Goal: Task Accomplishment & Management: Complete application form

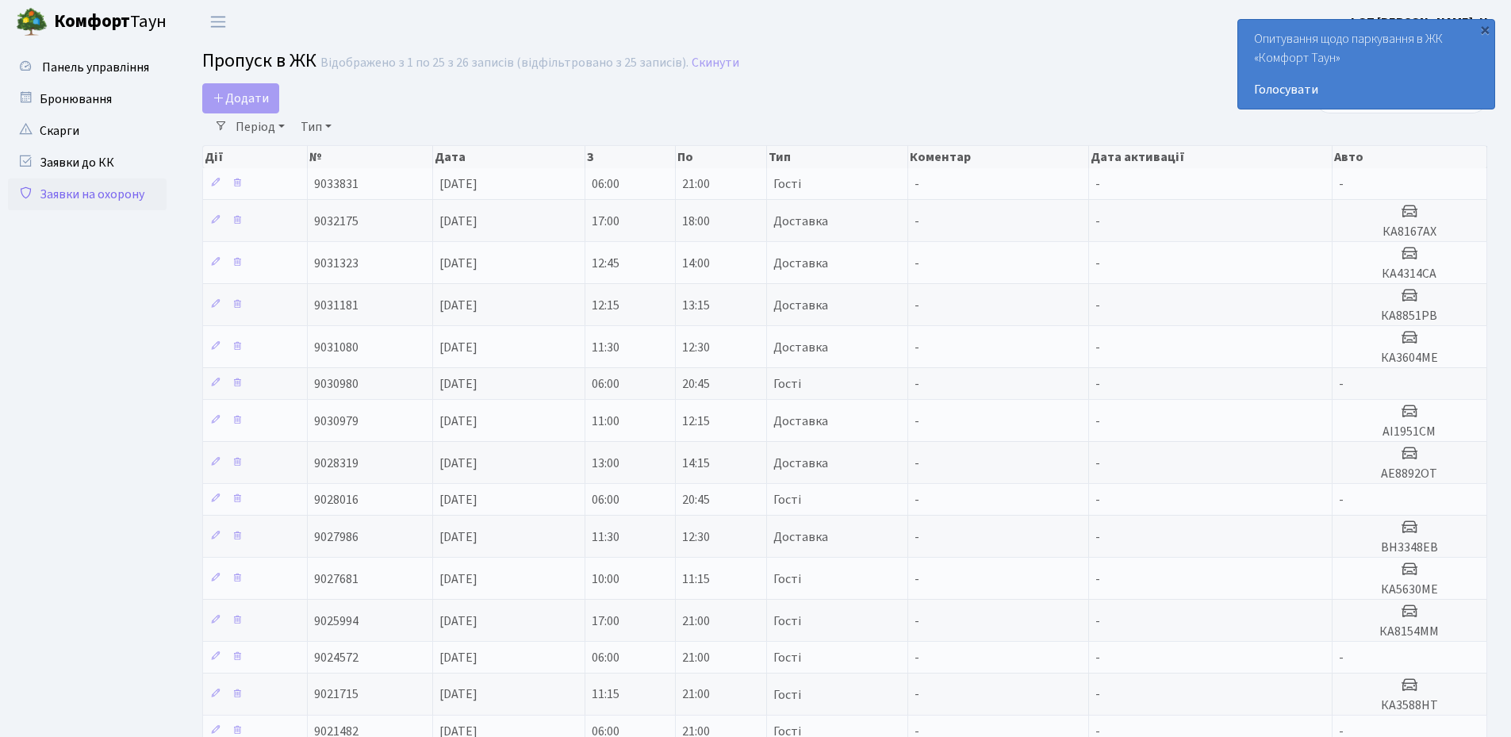
select select "25"
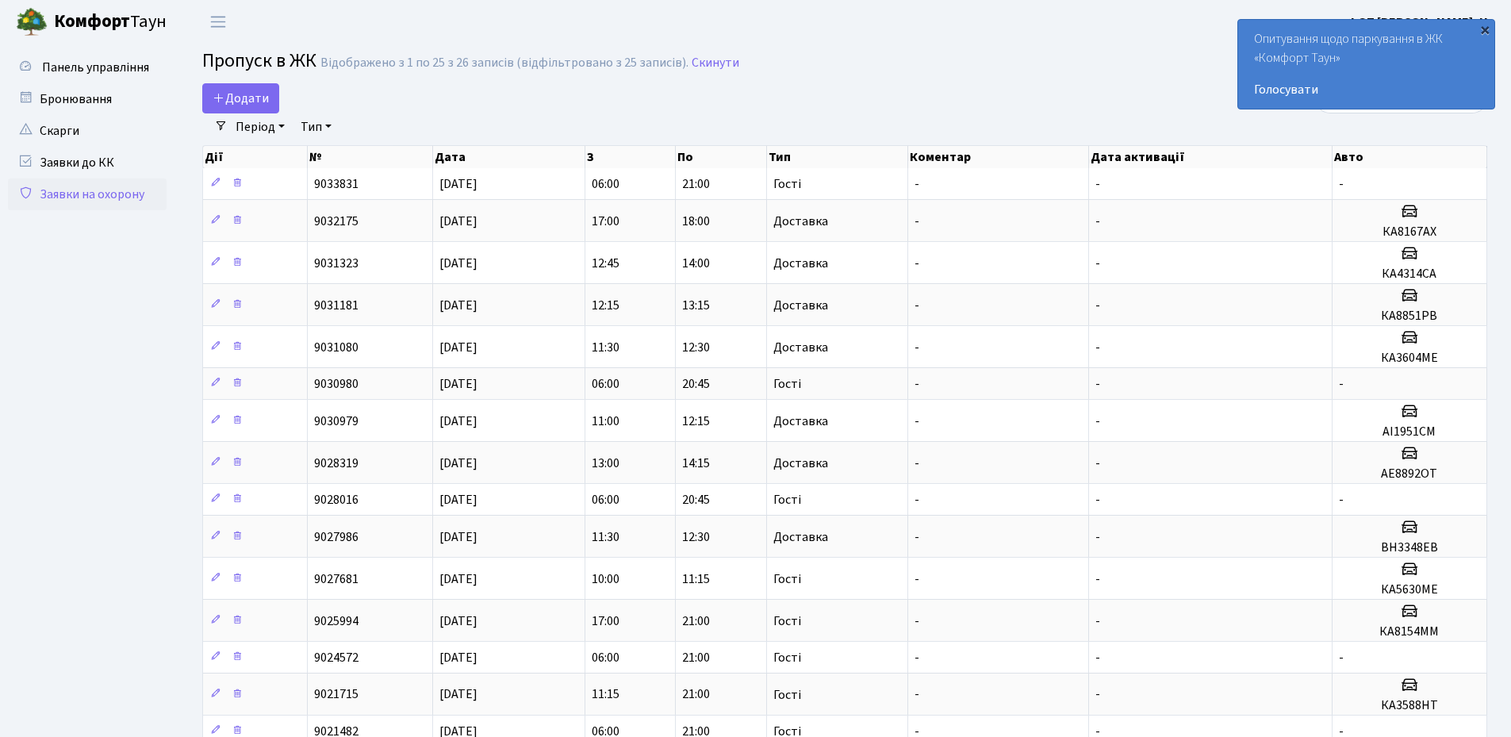
click at [1485, 32] on div "×" at bounding box center [1485, 29] width 16 height 16
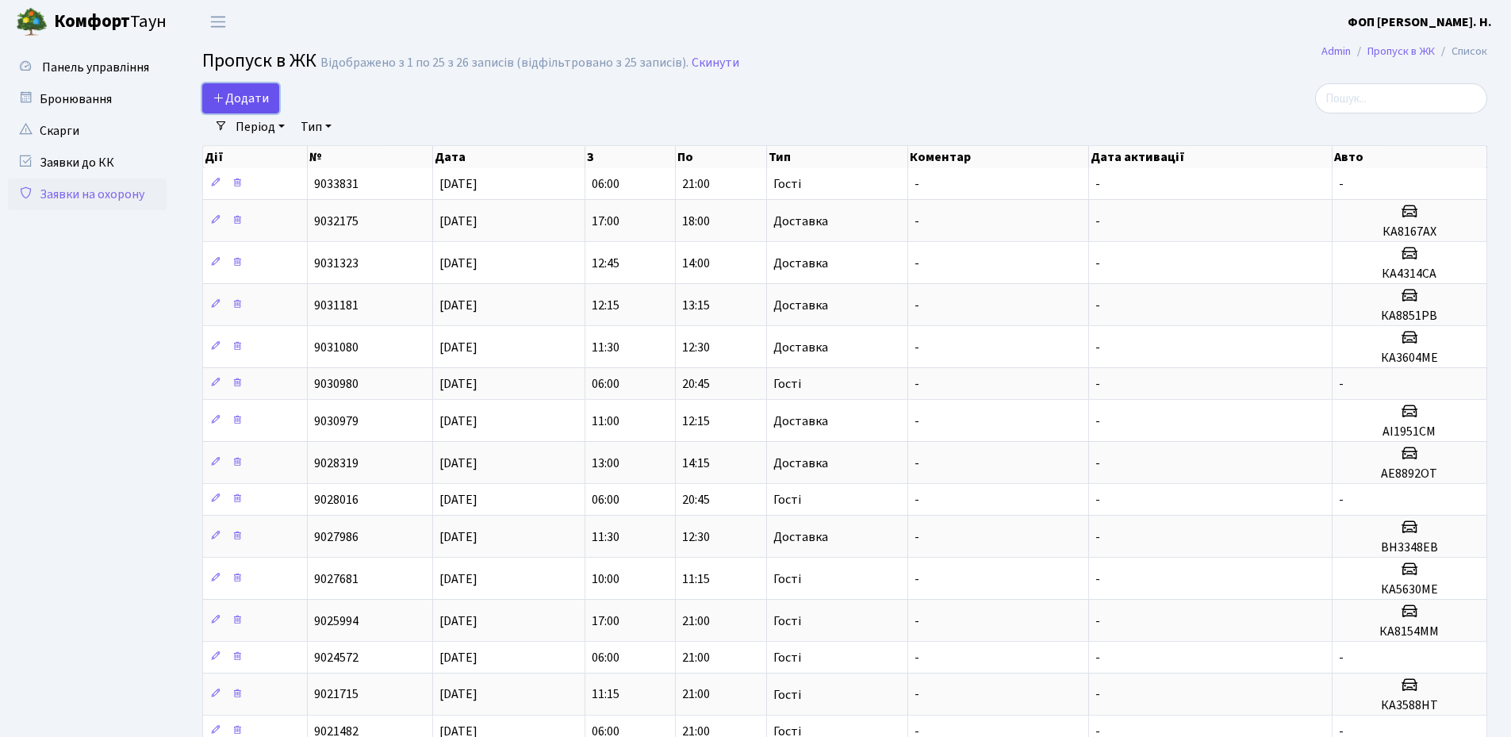
click at [263, 95] on span "Додати" at bounding box center [241, 98] width 56 height 17
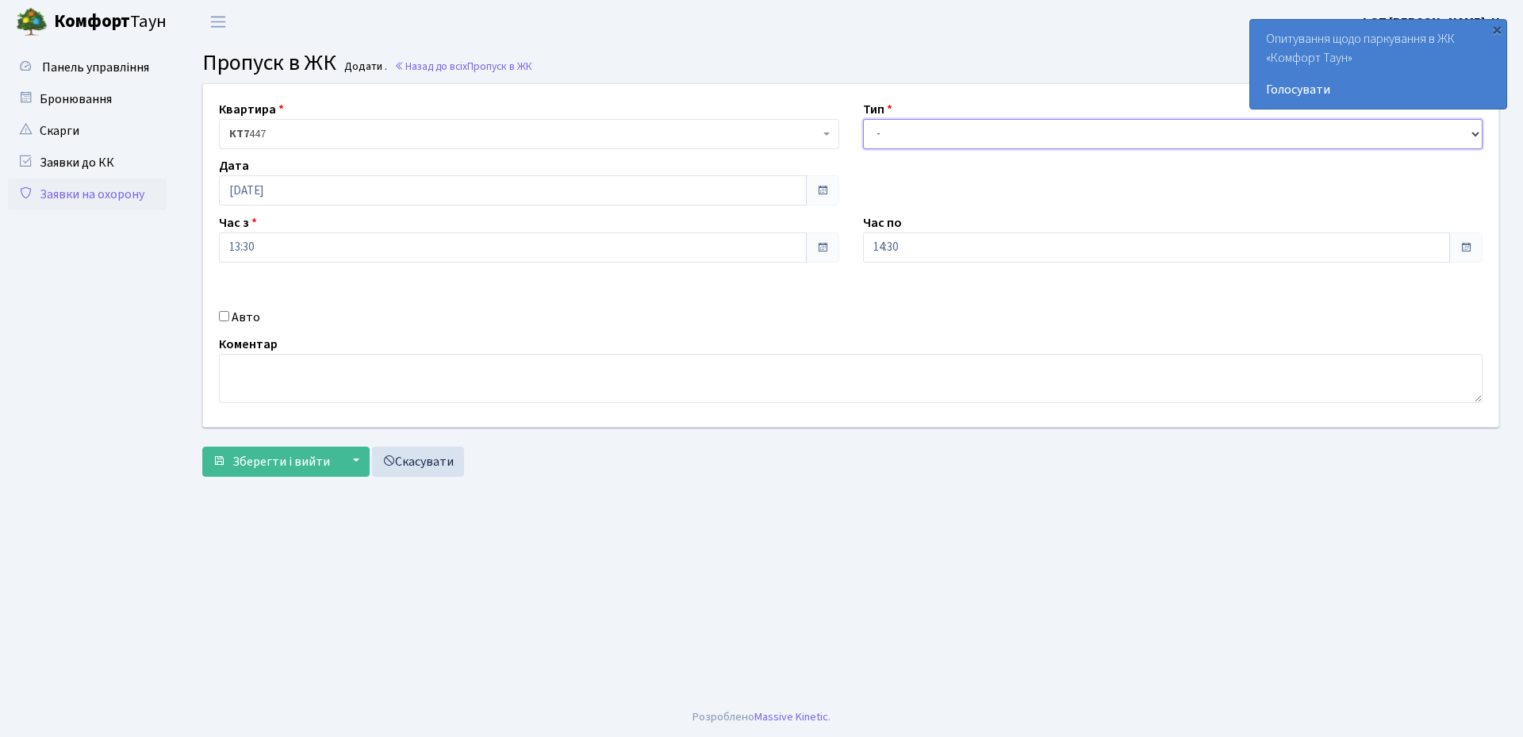
click at [904, 127] on select "- Доставка Таксі Гості Сервіс" at bounding box center [1173, 134] width 620 height 30
select select "3"
click at [863, 119] on select "- Доставка Таксі Гості Сервіс" at bounding box center [1173, 134] width 620 height 30
drag, startPoint x: 685, startPoint y: 252, endPoint x: 485, endPoint y: 313, distance: 209.0
click at [676, 252] on input "13:30" at bounding box center [513, 247] width 588 height 30
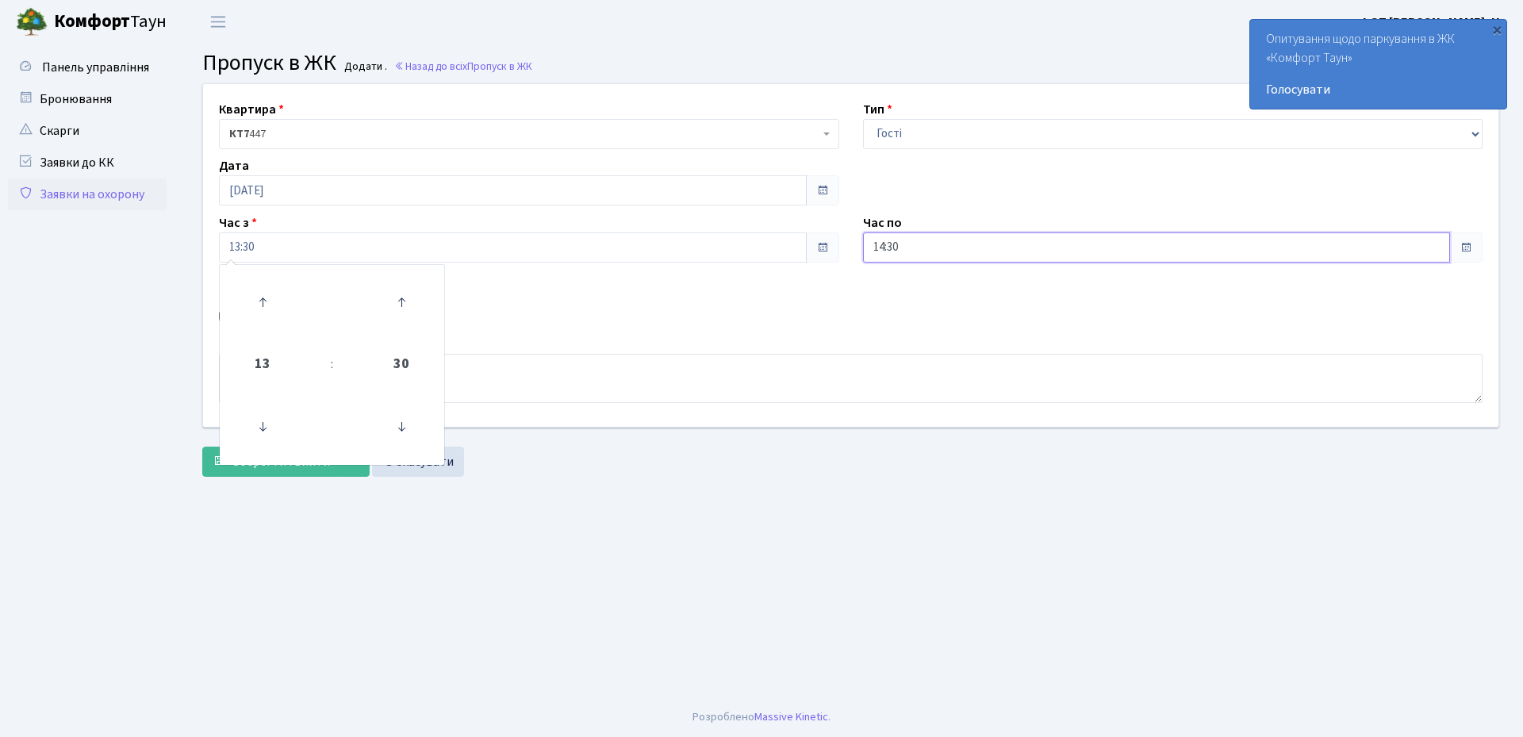
click at [1054, 252] on input "14:30" at bounding box center [1157, 247] width 588 height 30
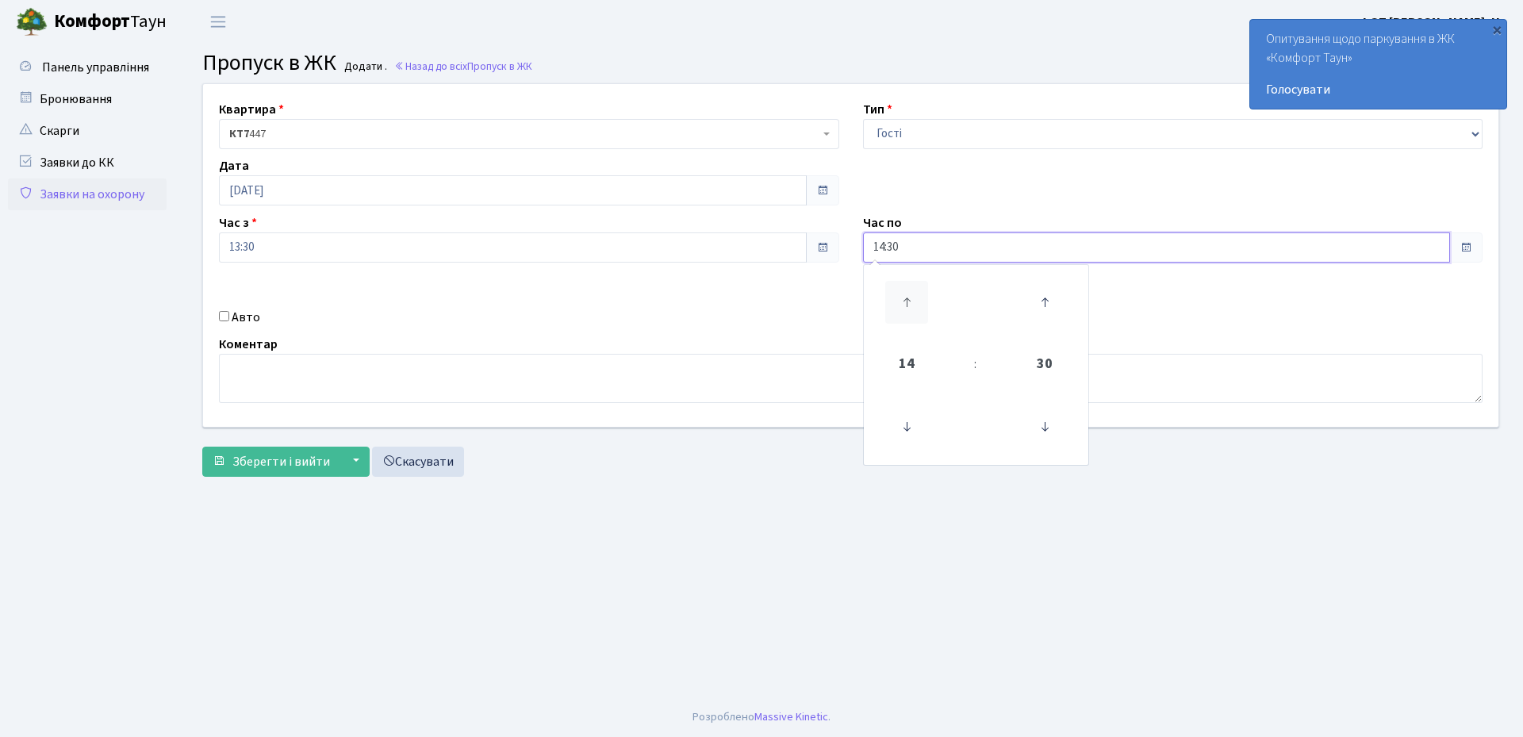
click at [906, 304] on icon at bounding box center [906, 302] width 43 height 43
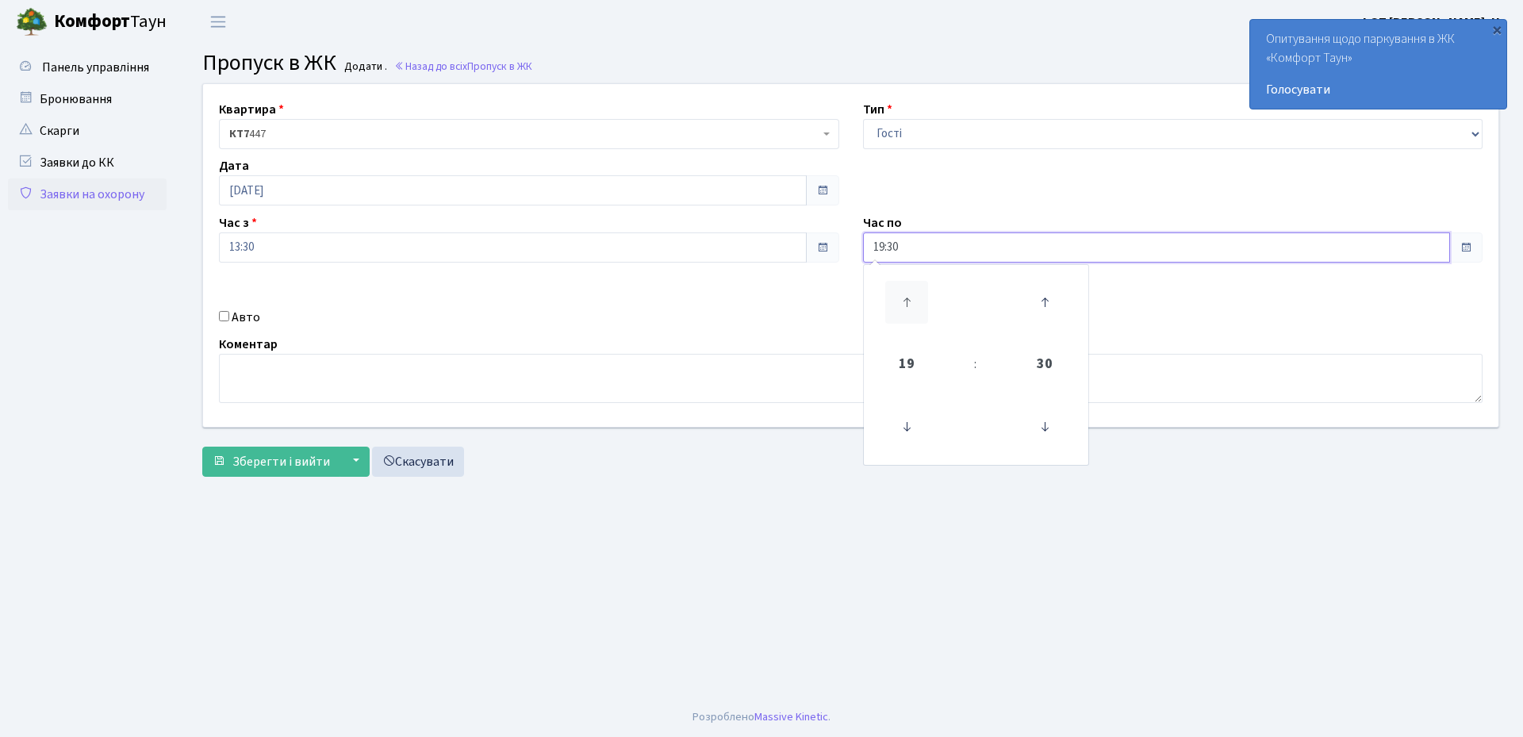
click at [906, 304] on icon at bounding box center [906, 302] width 43 height 43
click at [905, 304] on icon at bounding box center [906, 302] width 43 height 43
click at [1052, 428] on icon at bounding box center [1044, 426] width 43 height 43
click at [1052, 430] on icon at bounding box center [1044, 426] width 43 height 43
type input "21:00"
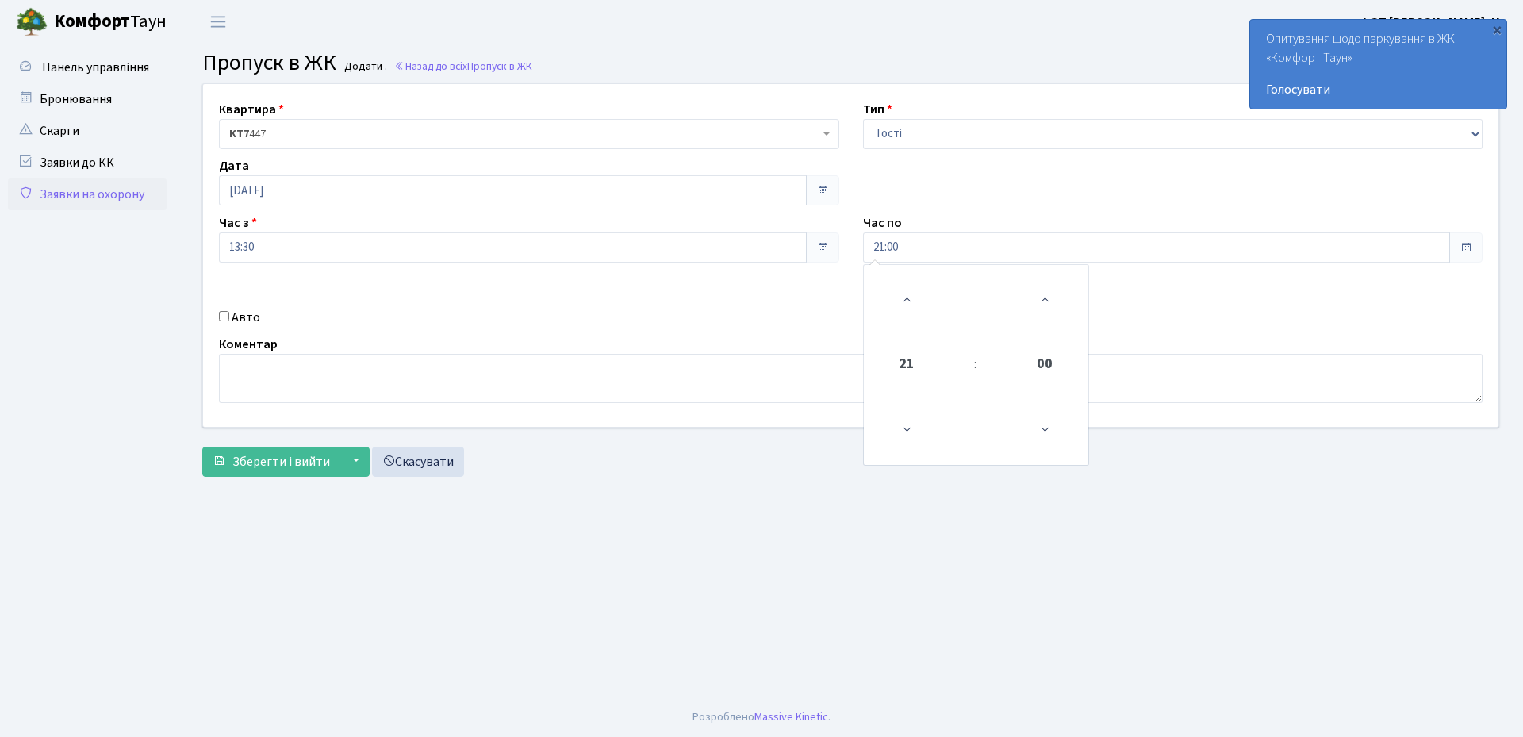
click at [621, 531] on main "Admin Пропуск в ЖК Додати Пропуск в ЖК Додати . Назад до всіх Пропуск в ЖК Квар…" at bounding box center [850, 370] width 1344 height 653
click at [251, 320] on label "Авто" at bounding box center [246, 317] width 29 height 19
click at [229, 320] on input "Авто" at bounding box center [224, 316] width 10 height 10
checkbox input "true"
paste input "АН1039ОН"
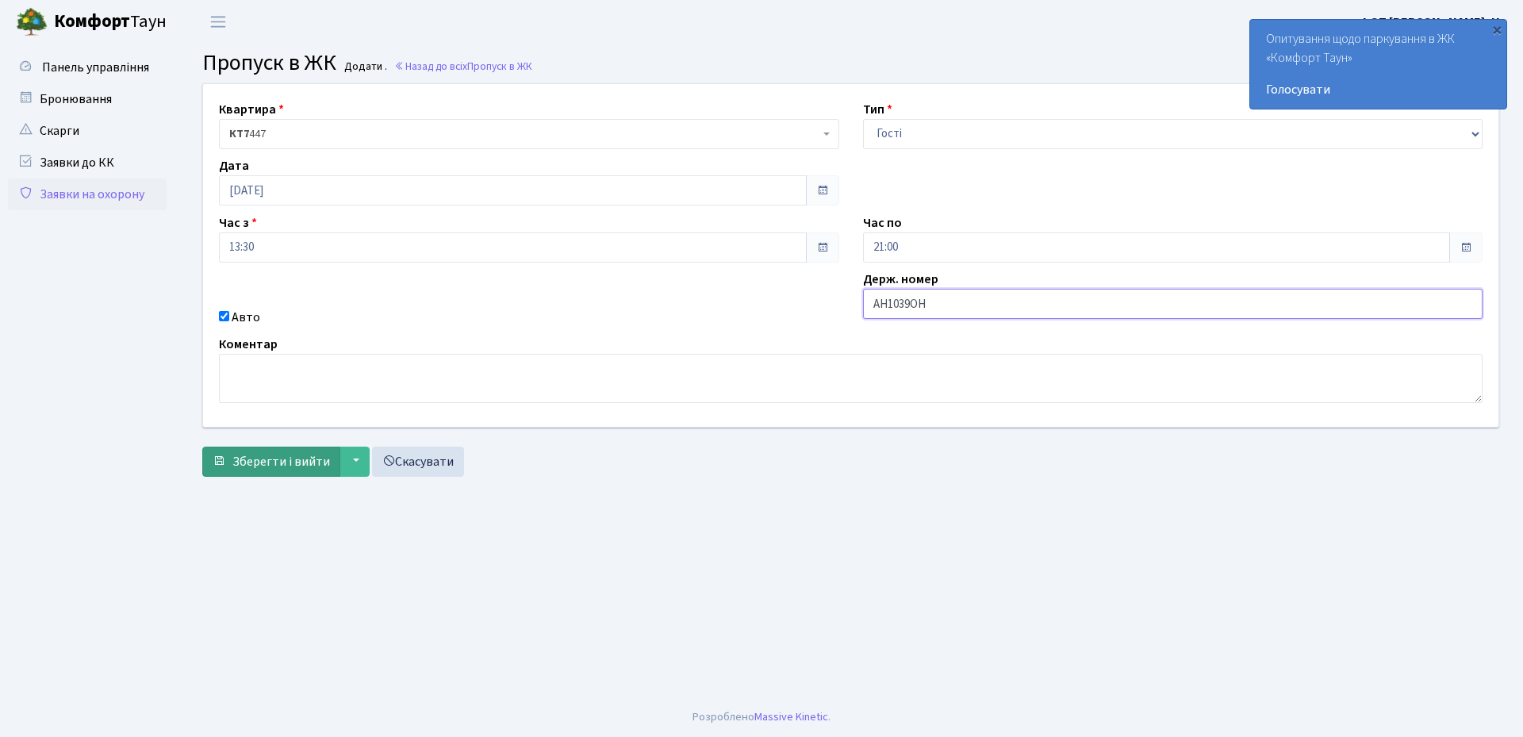
type input "АН1039ОН"
click at [311, 469] on span "Зберегти і вийти" at bounding box center [281, 461] width 98 height 17
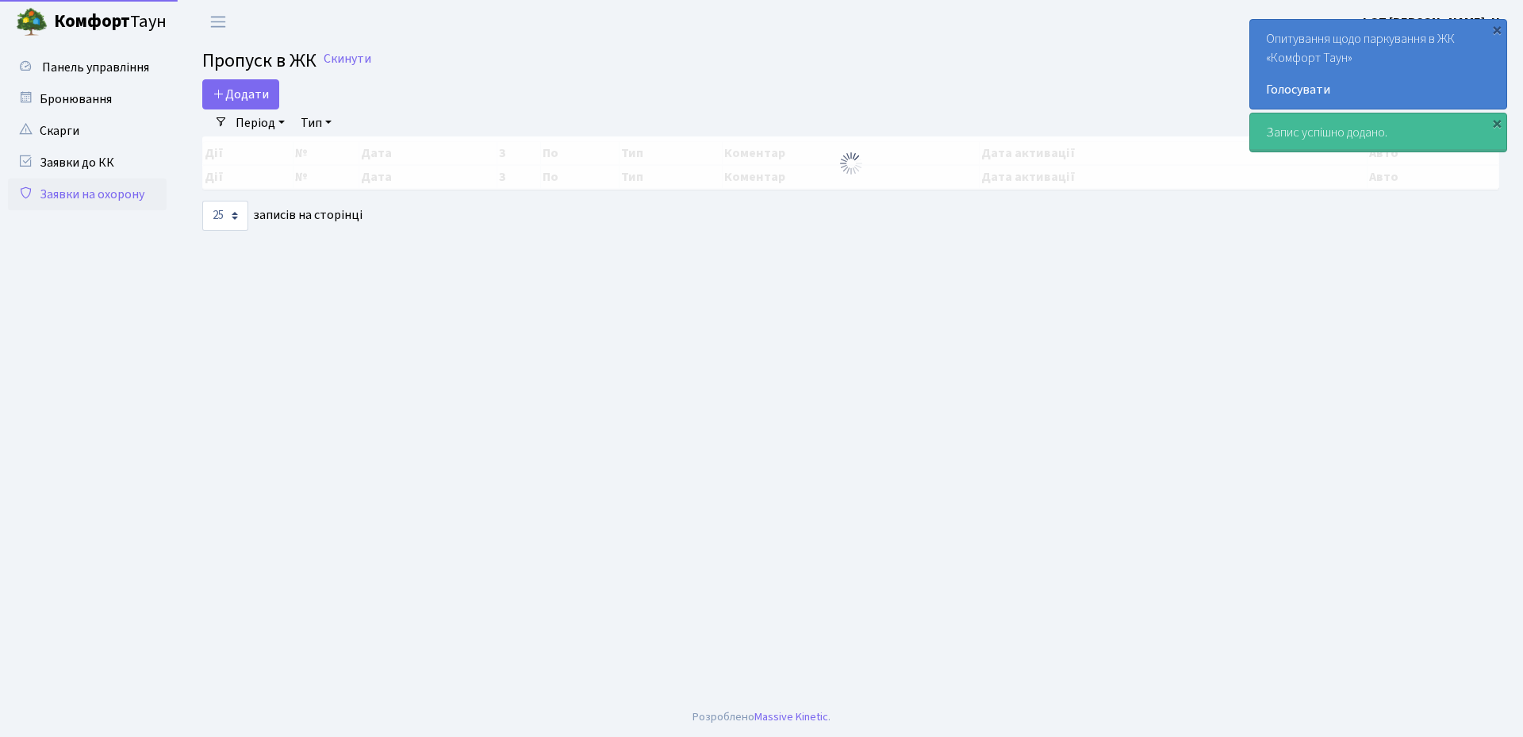
select select "25"
